Goal: Register for event/course

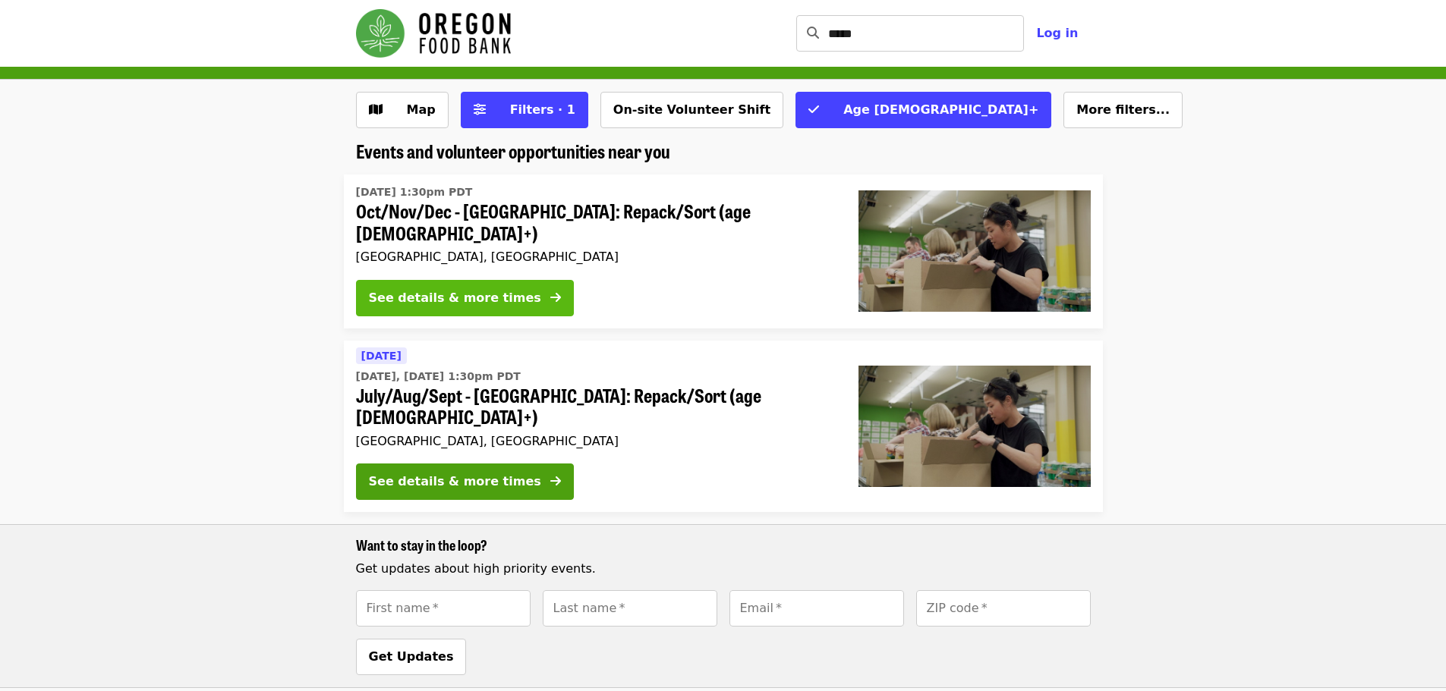
click at [460, 289] on div "See details & more times" at bounding box center [455, 298] width 172 height 18
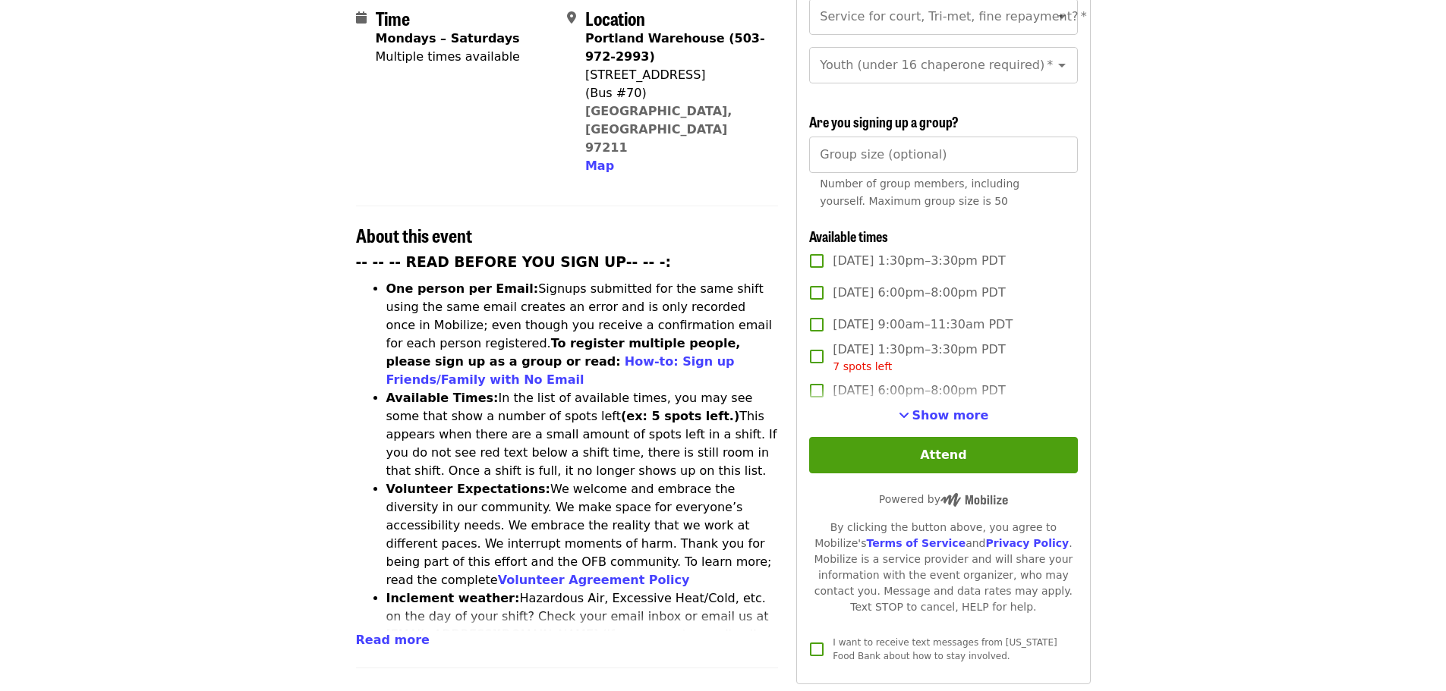
scroll to position [455, 0]
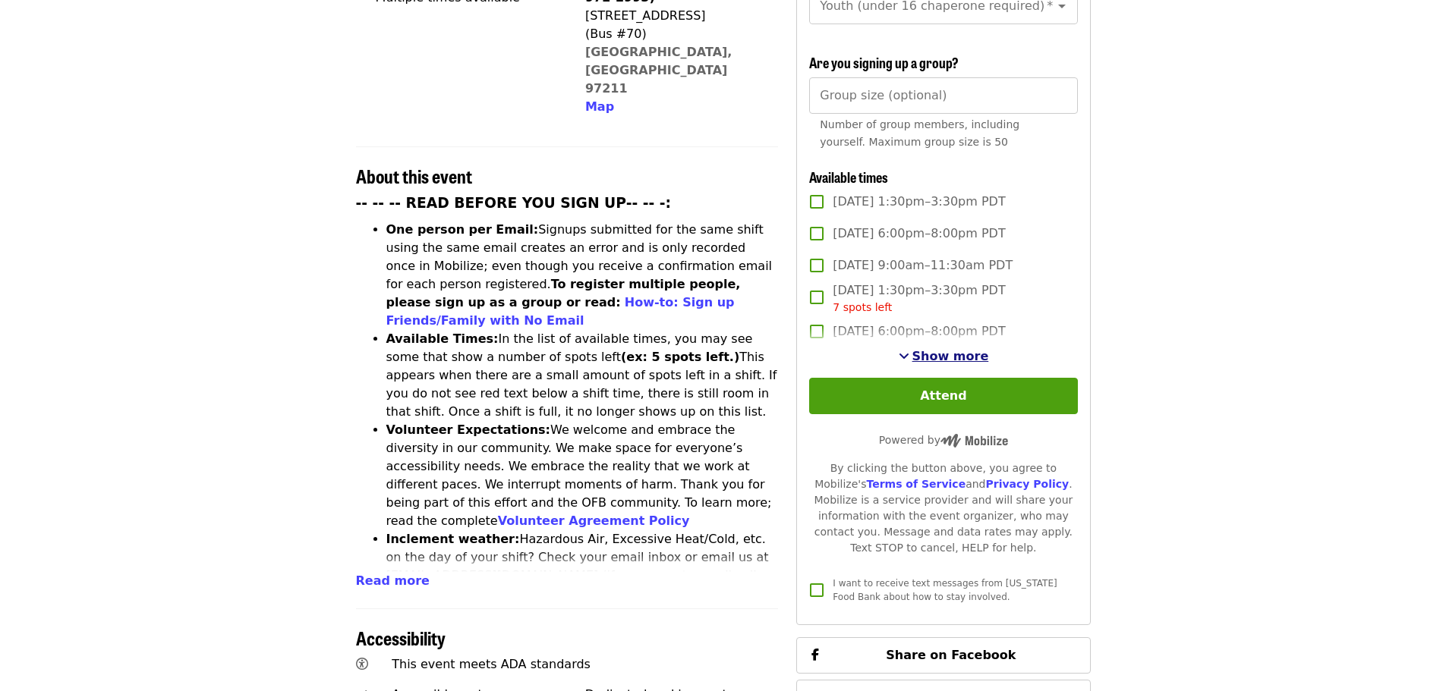
click at [946, 357] on span "Show more" at bounding box center [950, 356] width 77 height 14
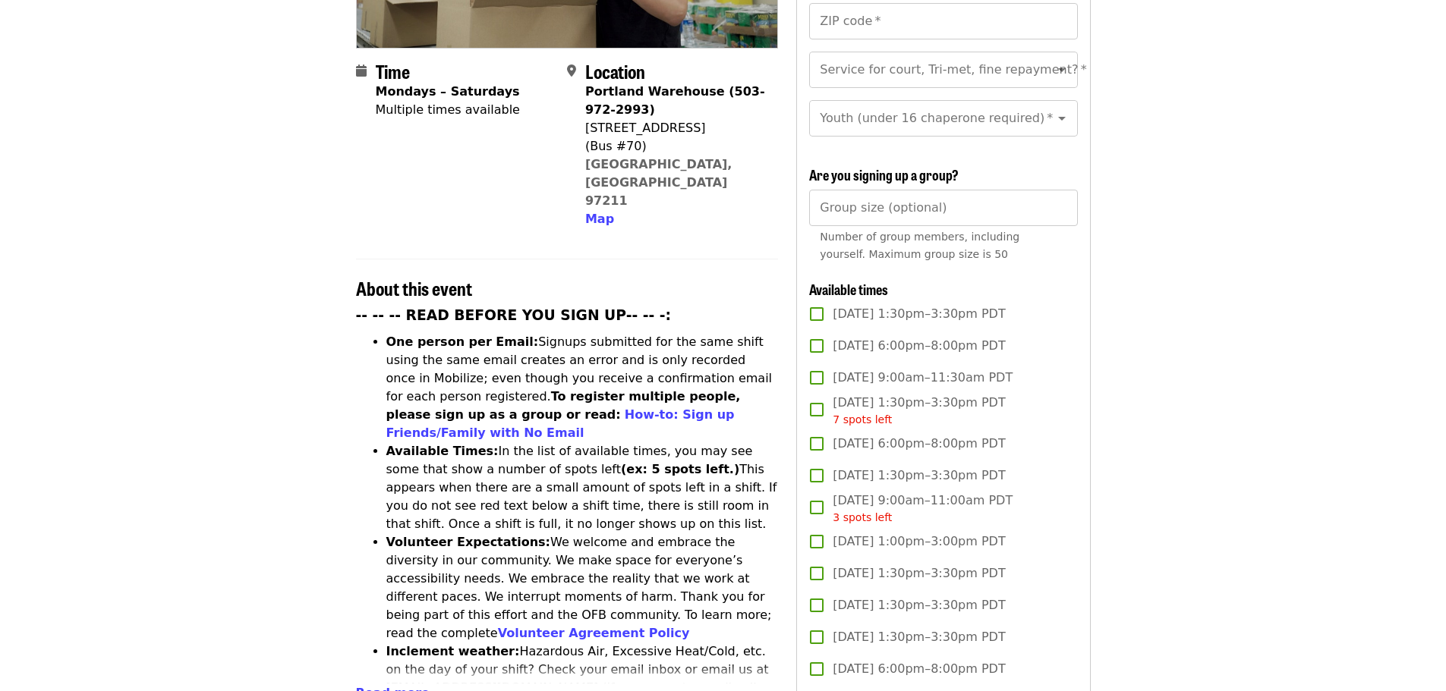
scroll to position [304, 0]
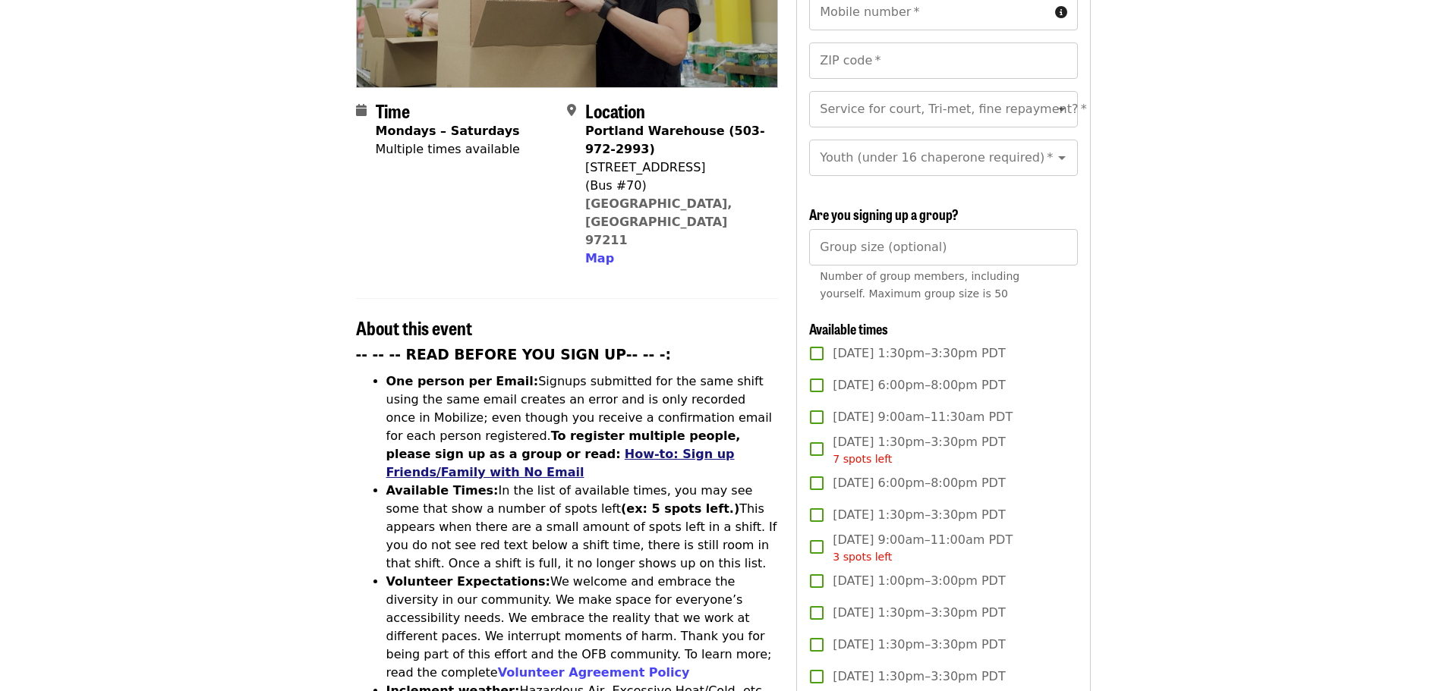
click at [574, 447] on link "How-to: Sign up Friends/Family with No Email" at bounding box center [560, 463] width 348 height 33
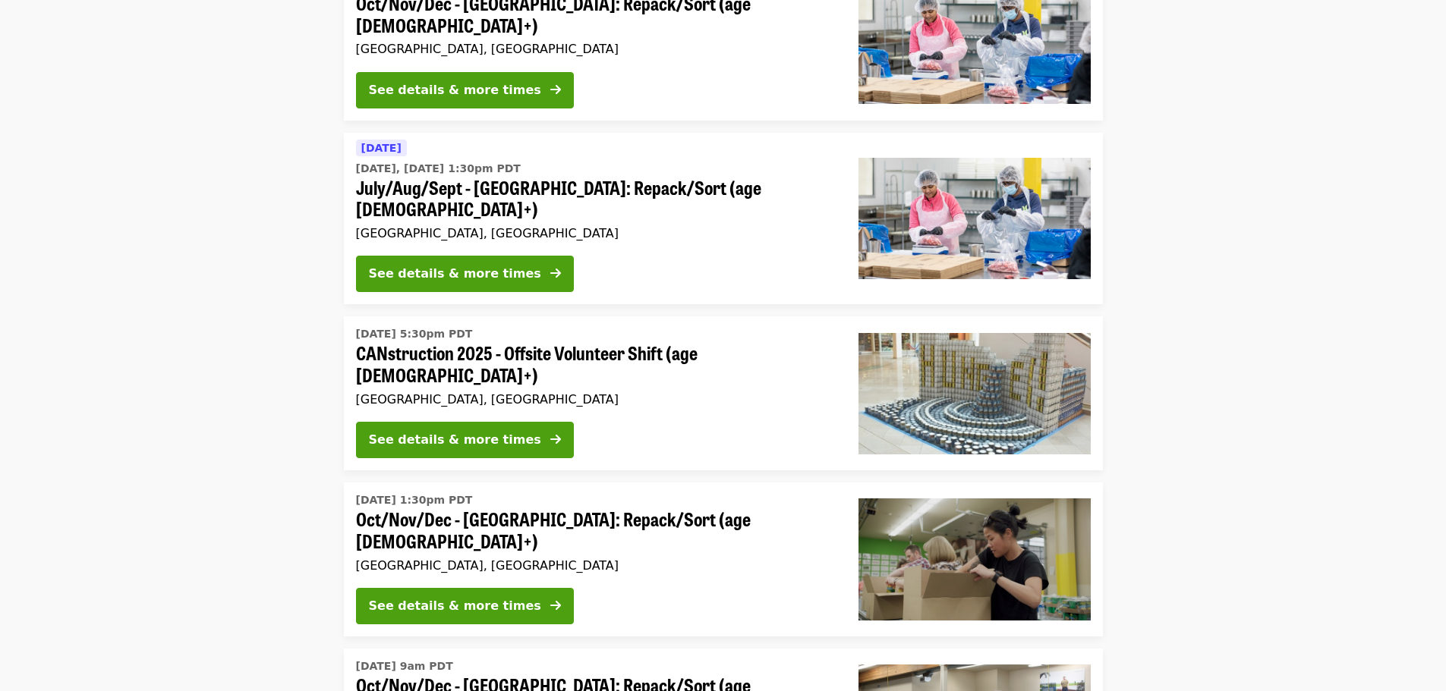
scroll to position [228, 0]
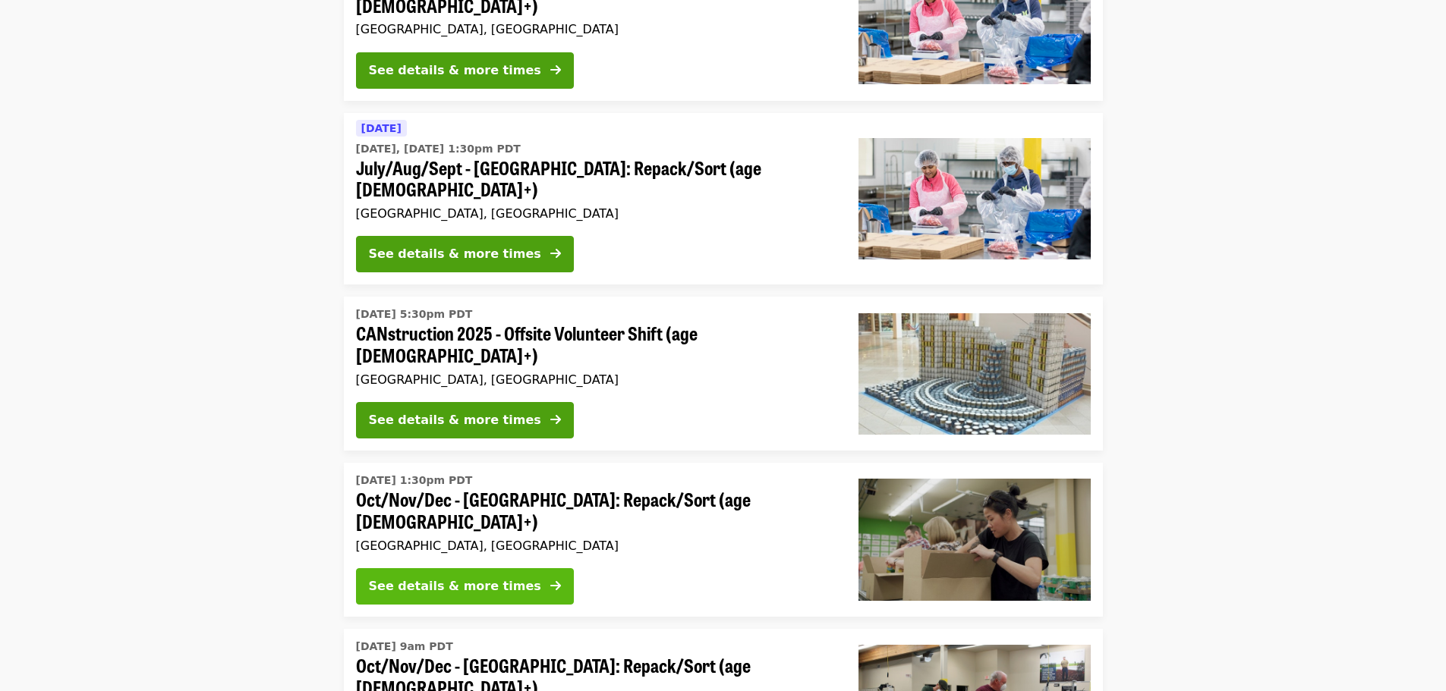
click at [508, 568] on button "See details & more times" at bounding box center [465, 586] width 218 height 36
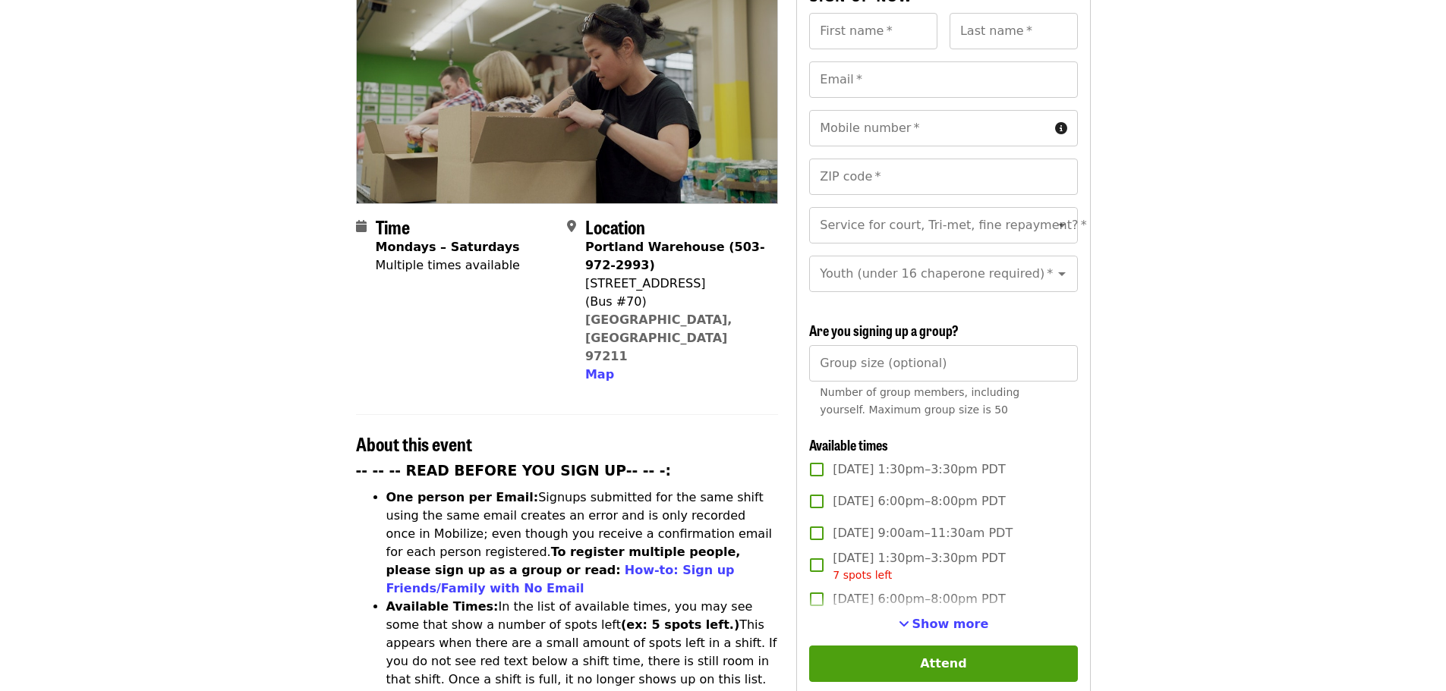
scroll to position [228, 0]
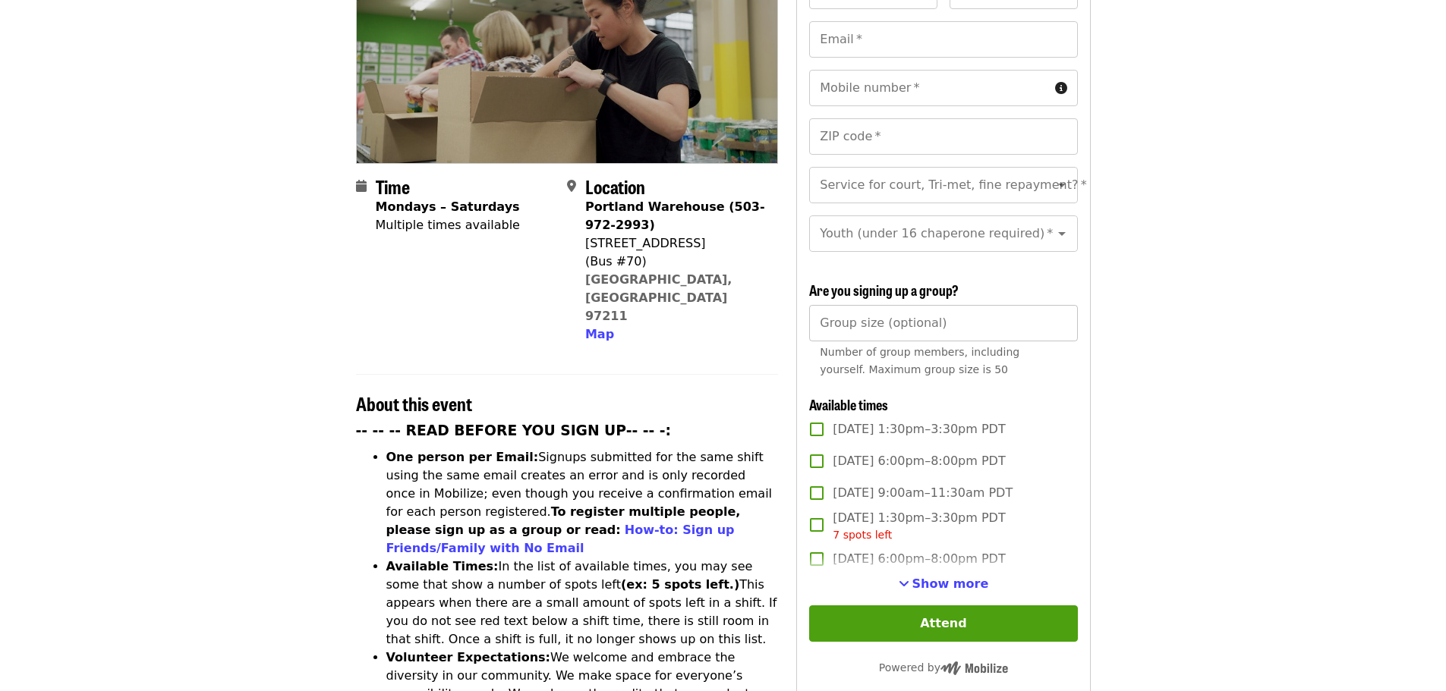
click at [1004, 332] on input "Group size (optional)" at bounding box center [943, 323] width 268 height 36
click at [1122, 330] on article "Oct/Nov/Dec - [GEOGRAPHIC_DATA]: Repack/Sort (age [DEMOGRAPHIC_DATA]+) Highest …" at bounding box center [723, 644] width 1446 height 1610
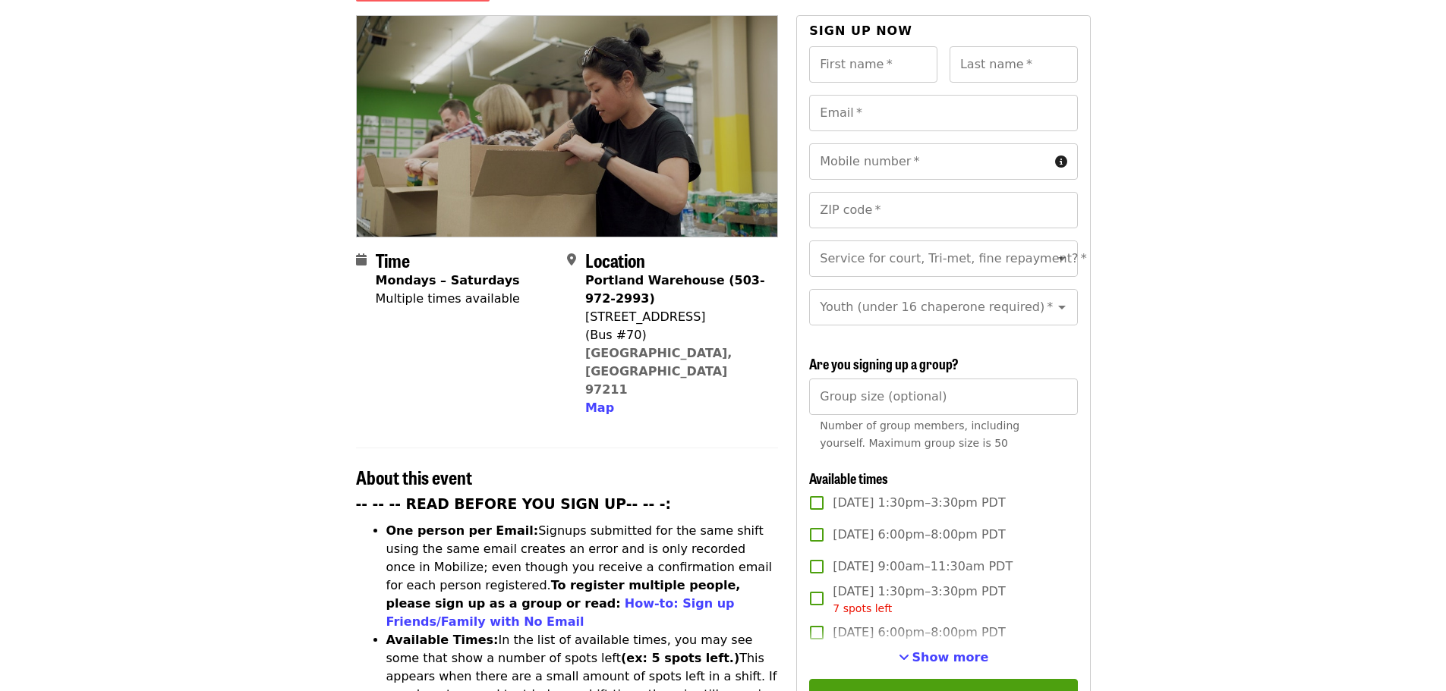
scroll to position [76, 0]
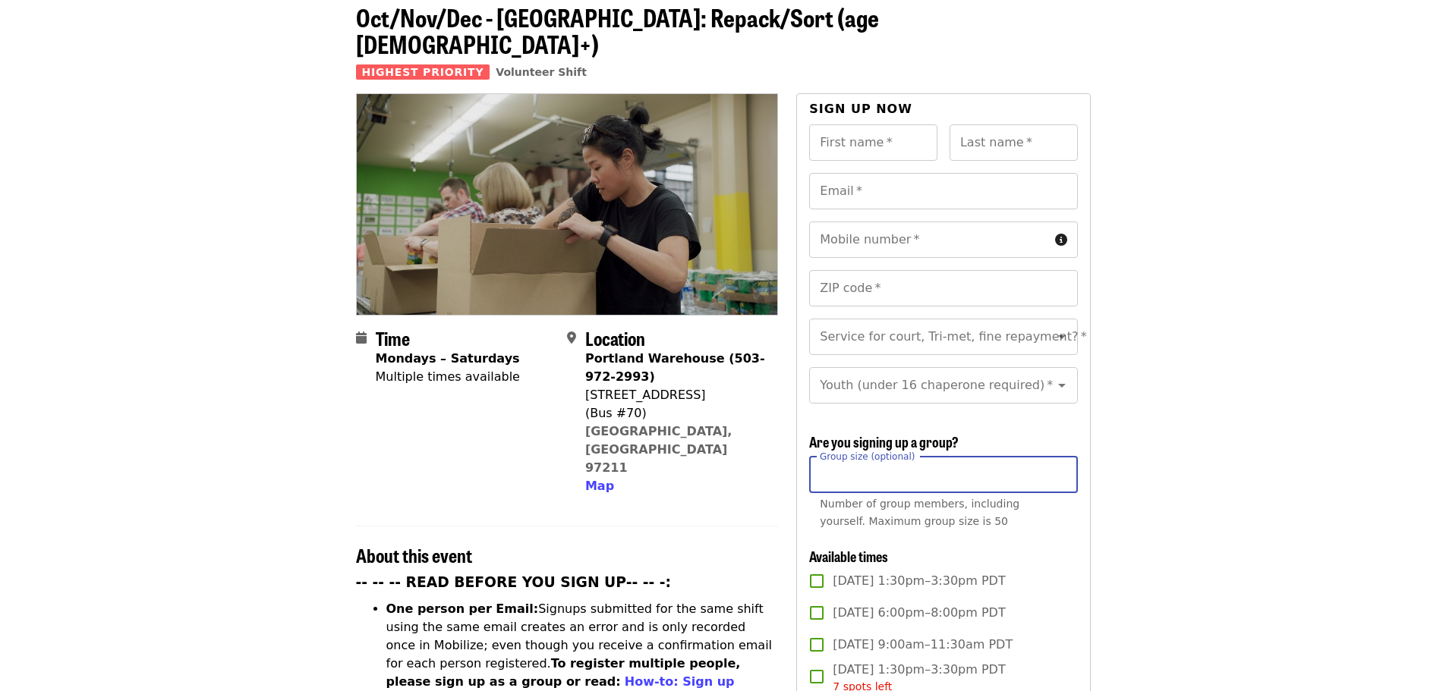
click at [983, 471] on input "Group size (optional)" at bounding box center [943, 475] width 268 height 36
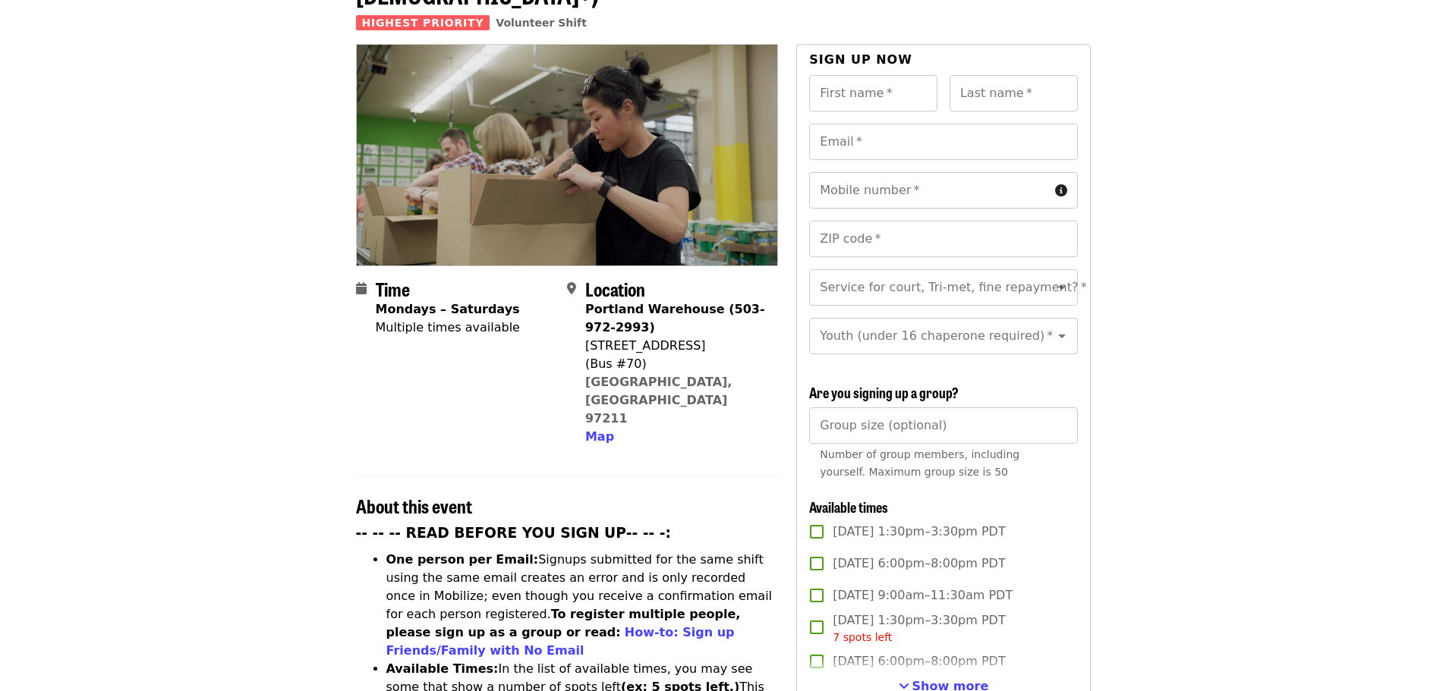
scroll to position [152, 0]
